Goal: Information Seeking & Learning: Learn about a topic

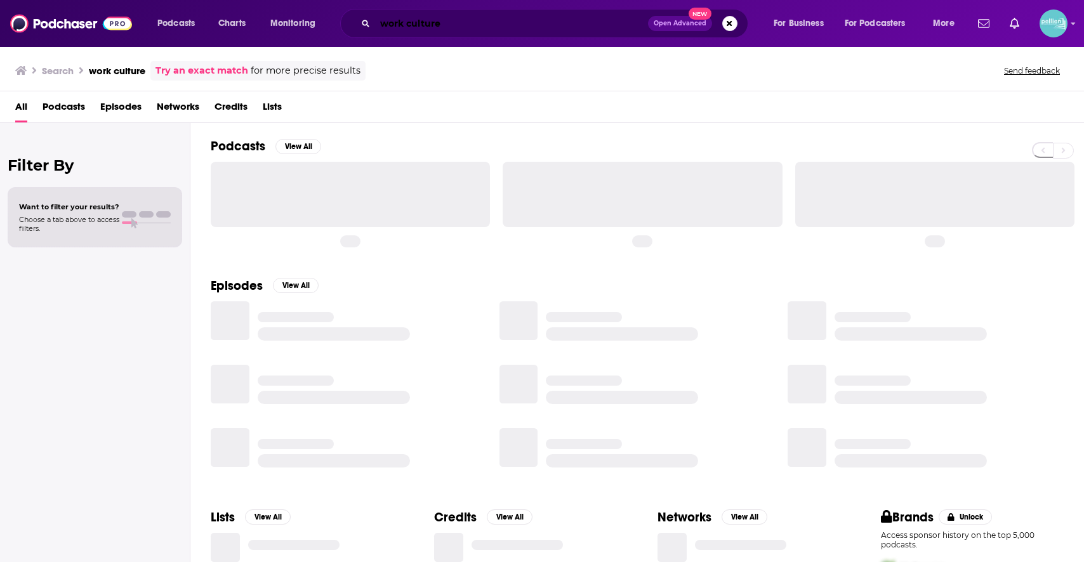
click at [424, 29] on input "work culture" at bounding box center [511, 23] width 273 height 20
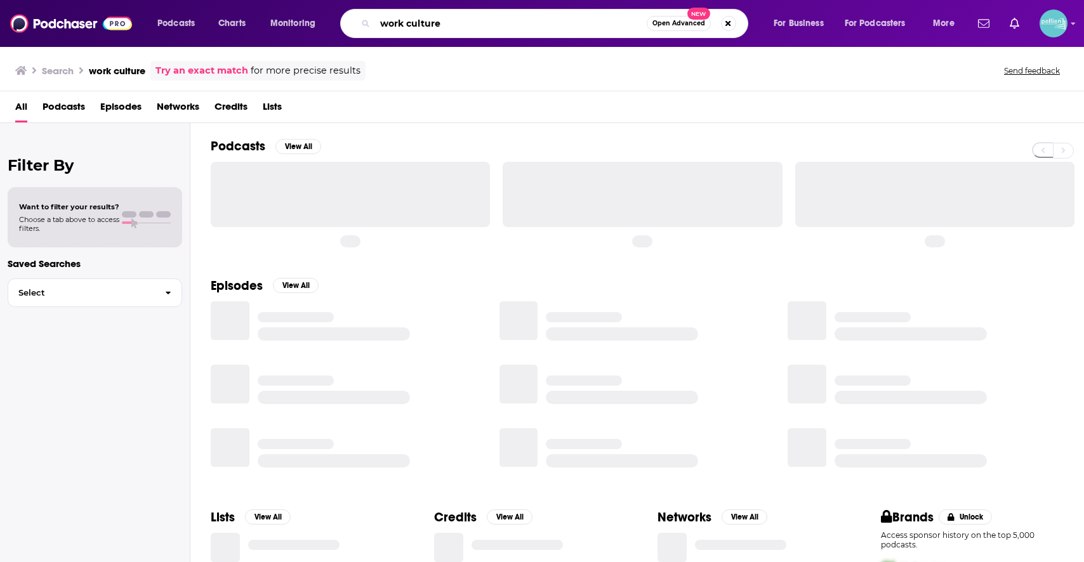
click at [424, 29] on input "work culture" at bounding box center [511, 23] width 272 height 20
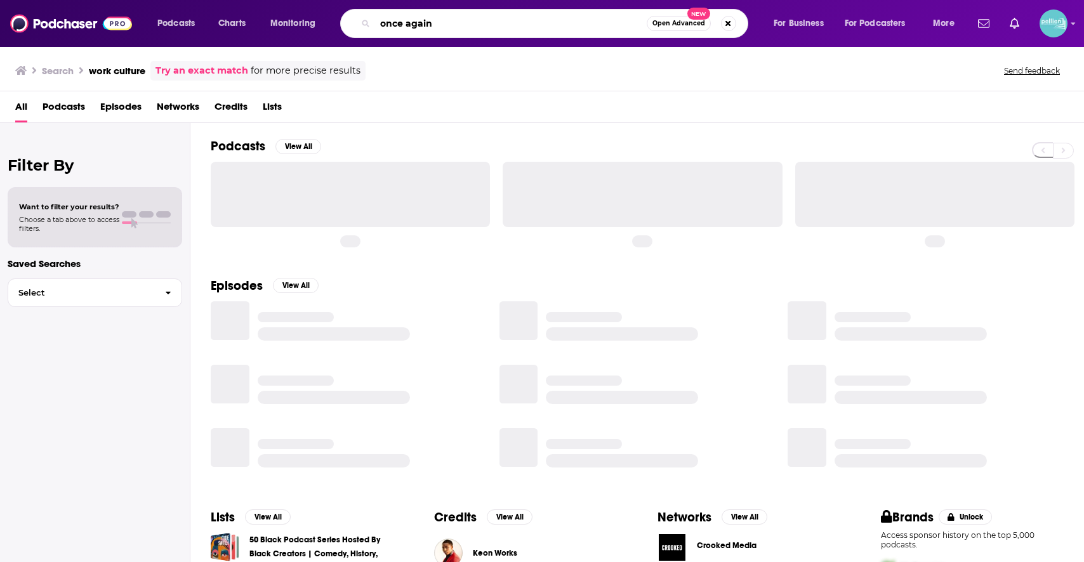
type input "once again"
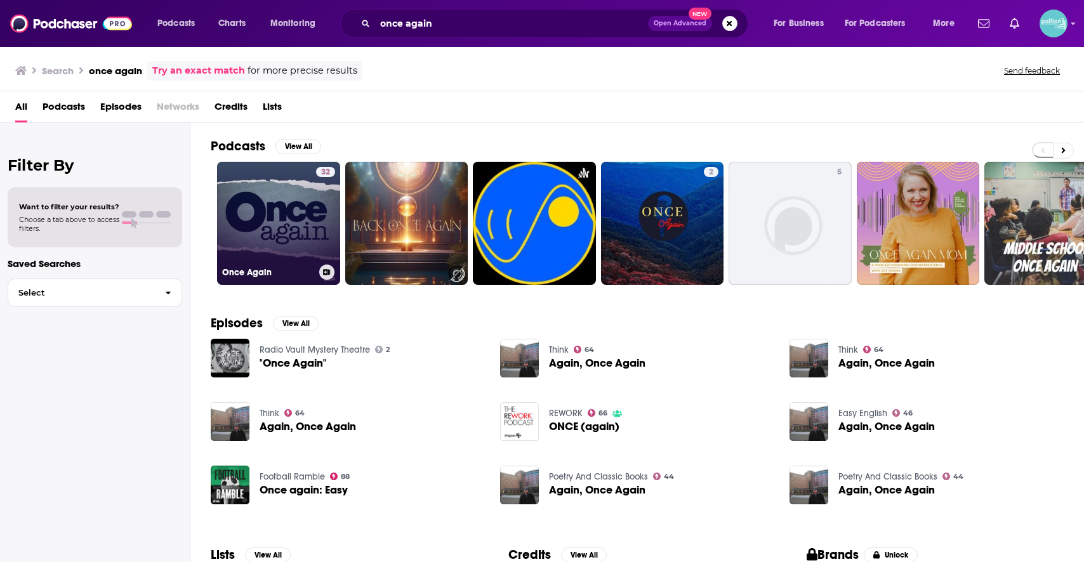
click at [280, 207] on link "32 Once Again" at bounding box center [278, 223] width 123 height 123
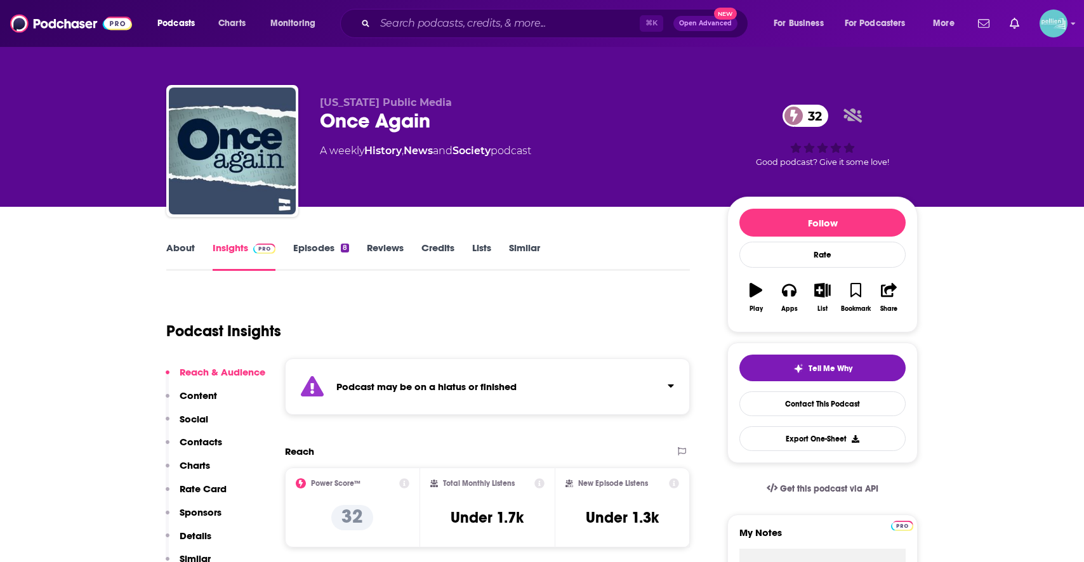
click at [305, 246] on link "Episodes 8" at bounding box center [321, 256] width 56 height 29
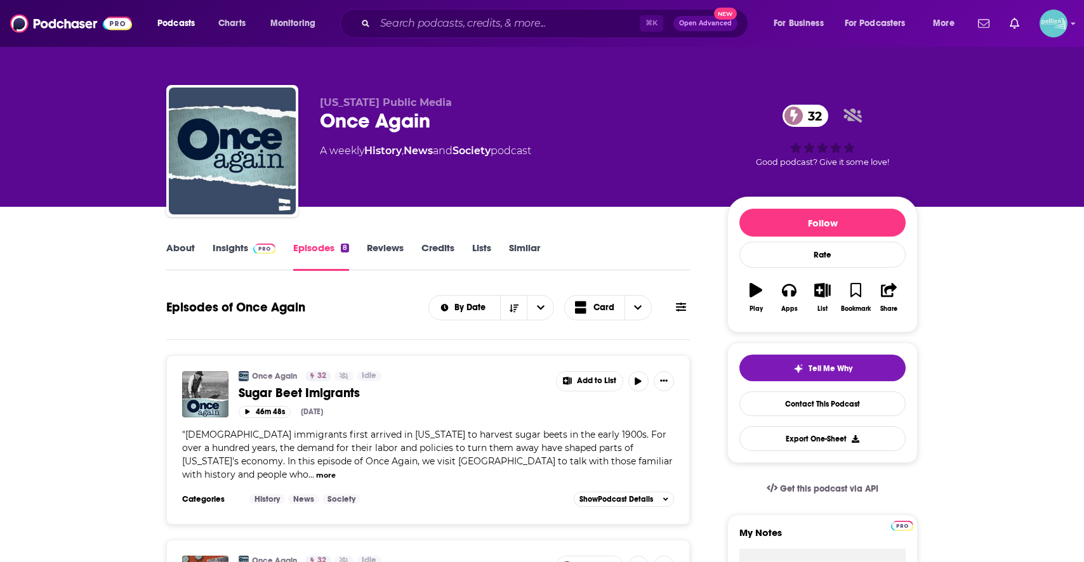
click at [251, 251] on span at bounding box center [261, 248] width 27 height 12
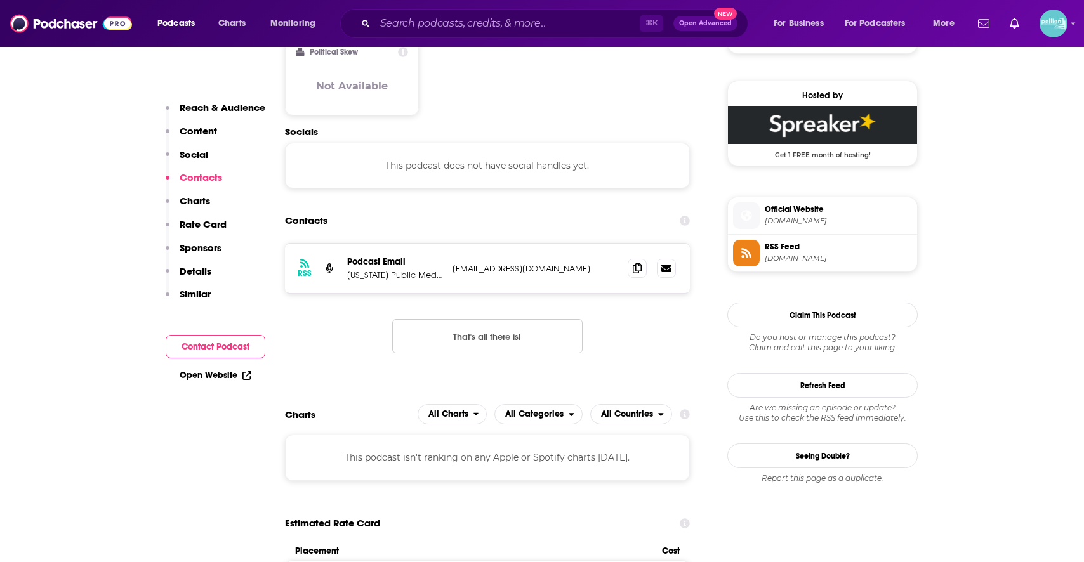
scroll to position [936, 0]
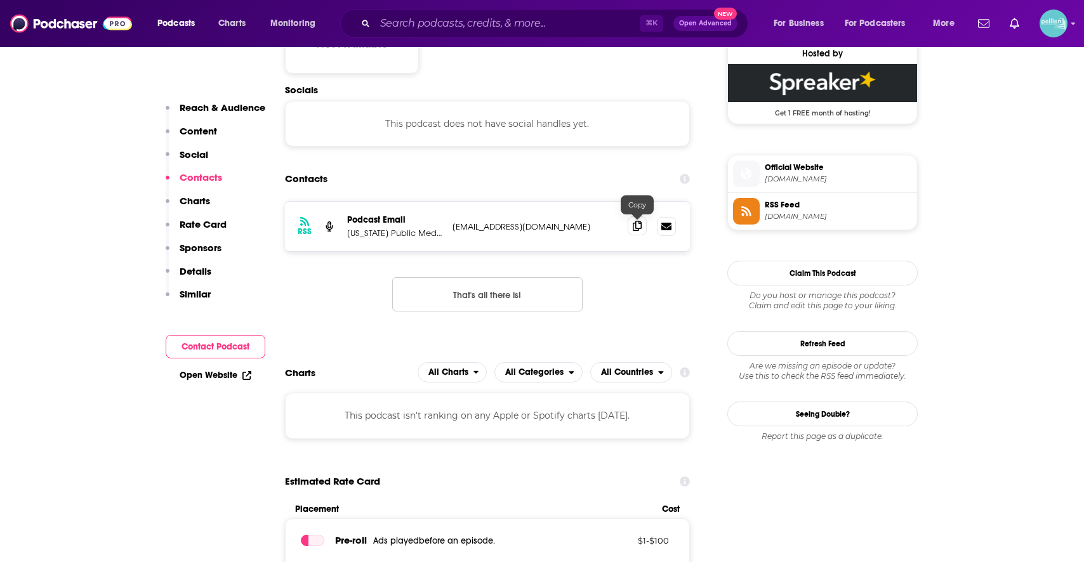
click at [636, 231] on icon at bounding box center [637, 226] width 9 height 10
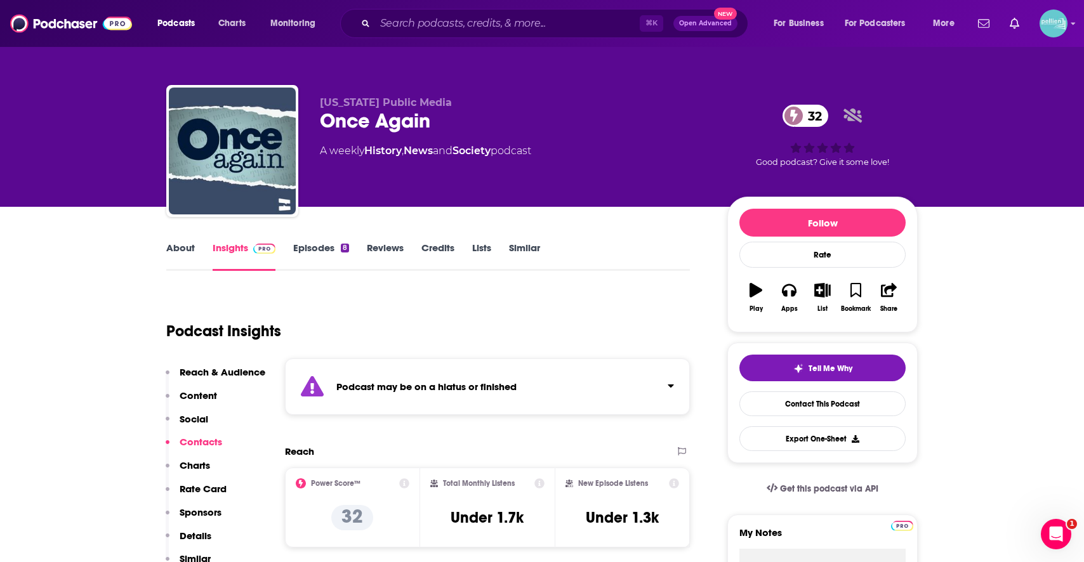
scroll to position [0, 0]
click at [523, 28] on input "Search podcasts, credits, & more..." at bounding box center [507, 23] width 265 height 20
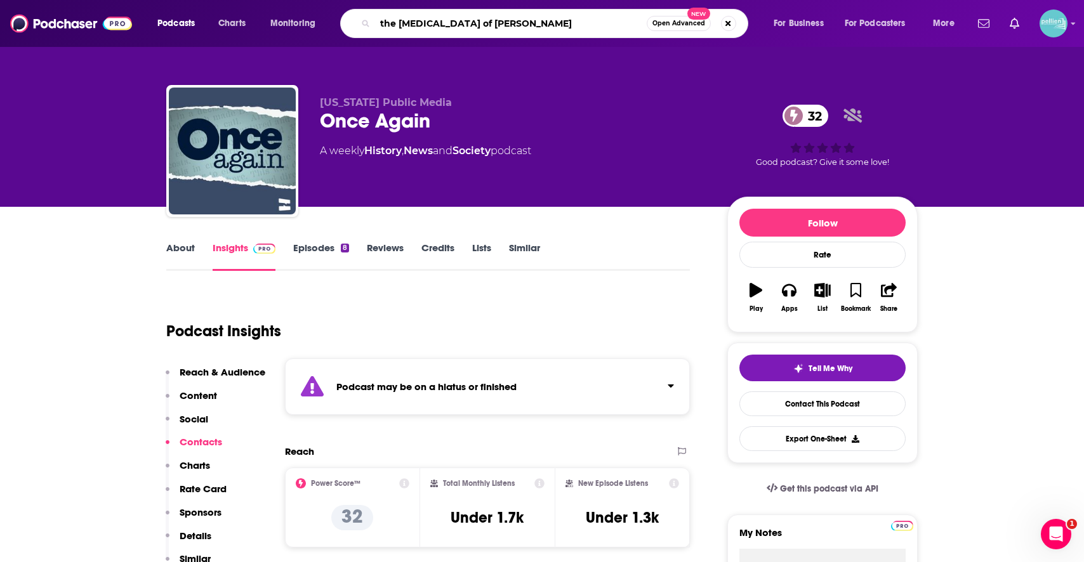
type input "the [MEDICAL_DATA][DEMOGRAPHIC_DATA][PERSON_NAME]"
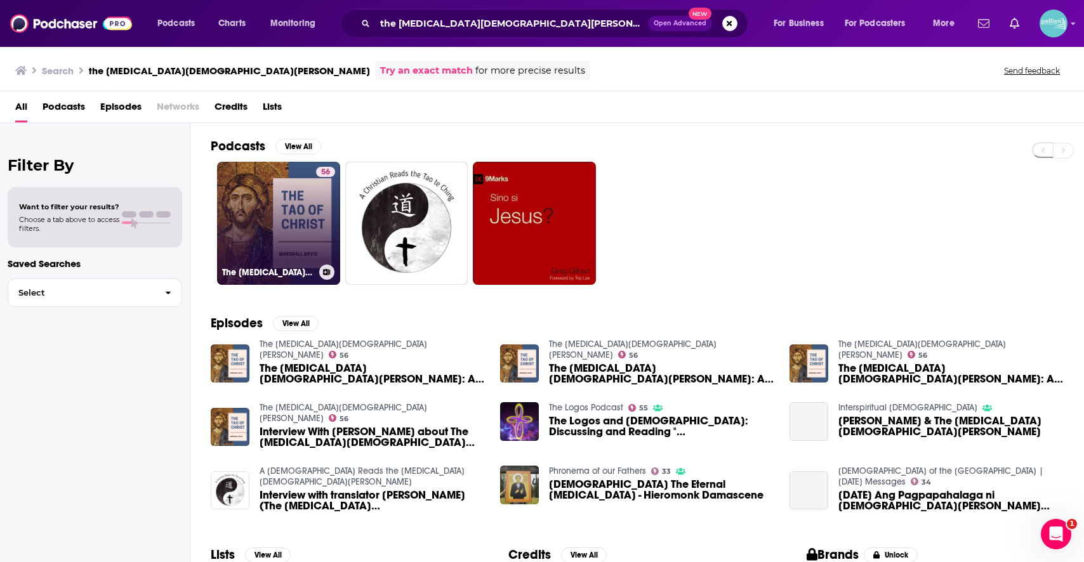
click at [285, 207] on link "56 The [MEDICAL_DATA][DEMOGRAPHIC_DATA][PERSON_NAME]" at bounding box center [278, 223] width 123 height 123
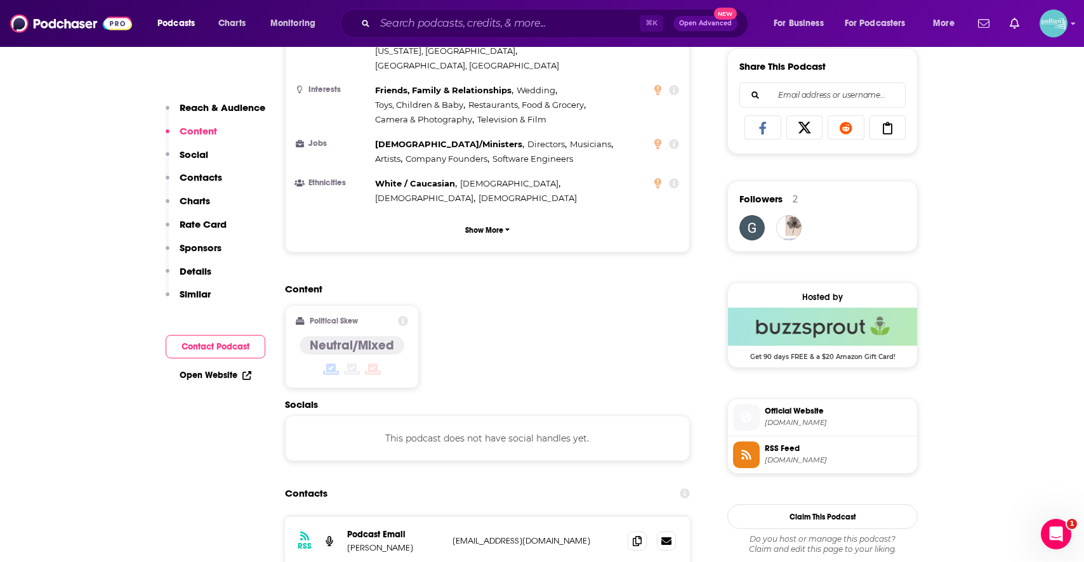
scroll to position [949, 0]
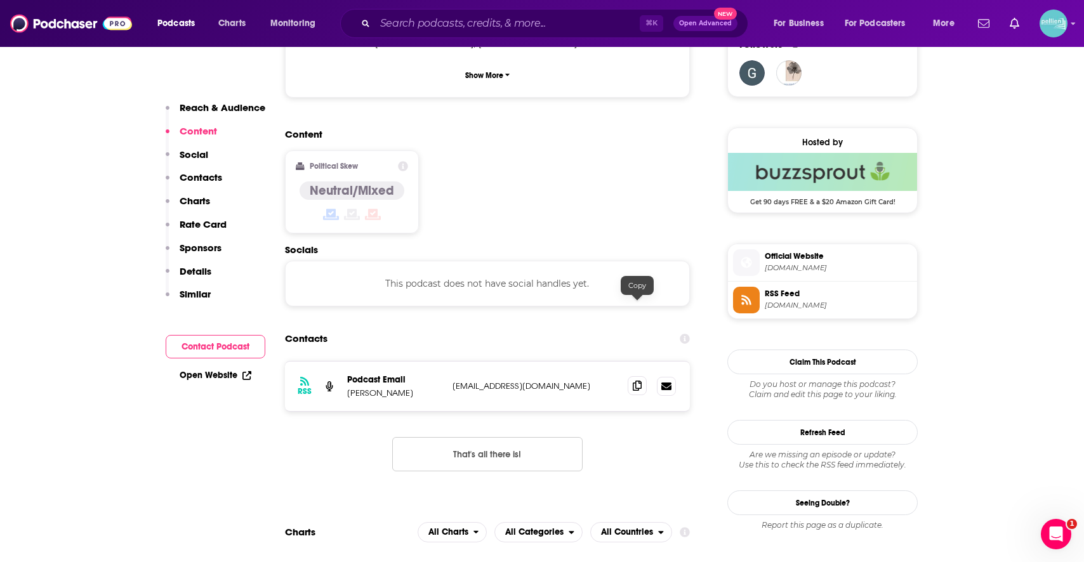
click at [634, 381] on icon at bounding box center [637, 386] width 9 height 10
